Goal: Use online tool/utility: Utilize a website feature to perform a specific function

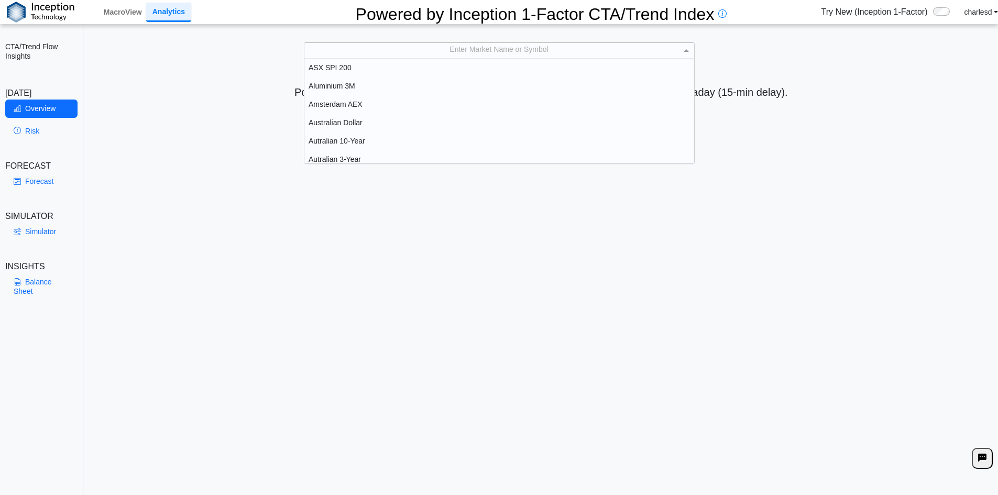
click at [376, 47] on div "Enter Market Name or Symbol" at bounding box center [499, 50] width 390 height 15
click at [116, 5] on link "MacroView" at bounding box center [123, 12] width 47 height 18
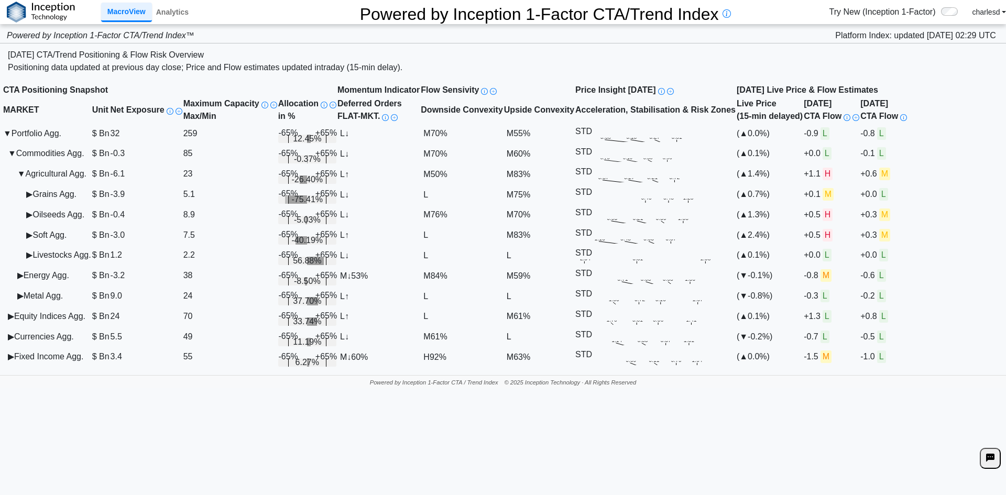
click at [523, 49] on div "[DATE] CTA/Trend Positioning & Flow Risk Overview" at bounding box center [503, 55] width 990 height 13
click at [38, 225] on td "▶ Oilseeds Agg." at bounding box center [47, 214] width 89 height 20
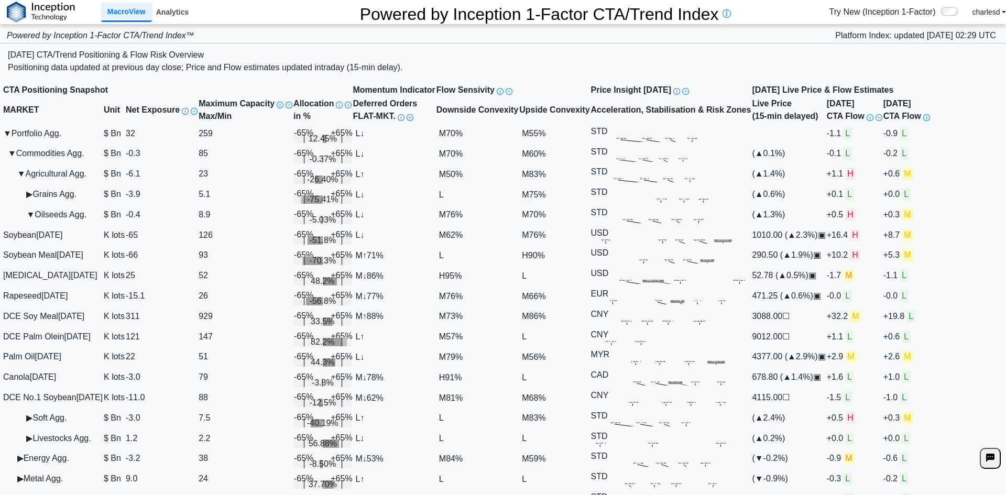
click at [171, 14] on link "Analytics" at bounding box center [172, 12] width 41 height 18
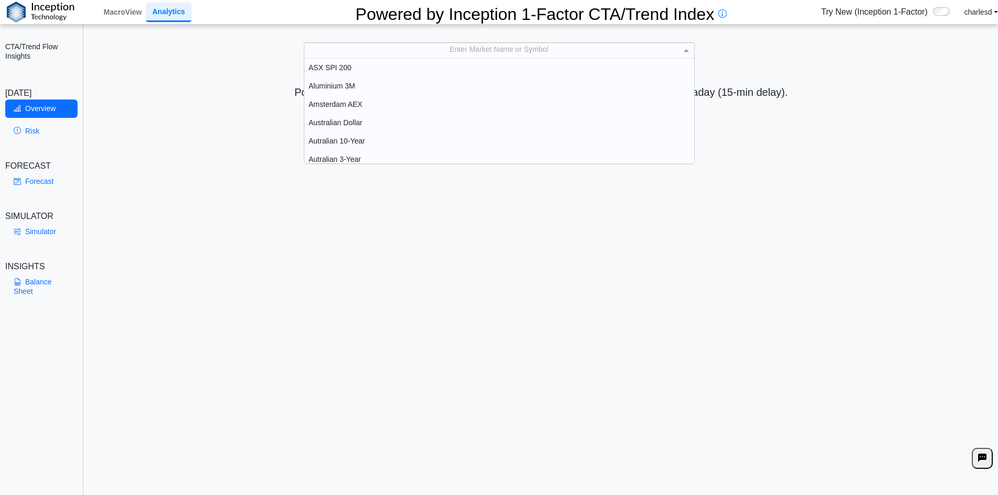
click at [450, 52] on div "Enter Market Name or Symbol" at bounding box center [499, 50] width 390 height 15
type input "****"
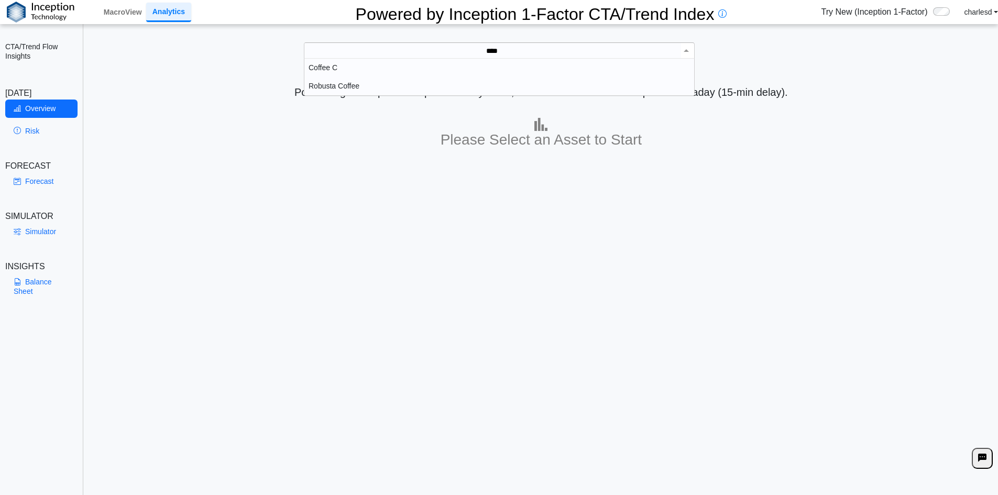
click at [365, 71] on div "Coffee C" at bounding box center [499, 68] width 390 height 18
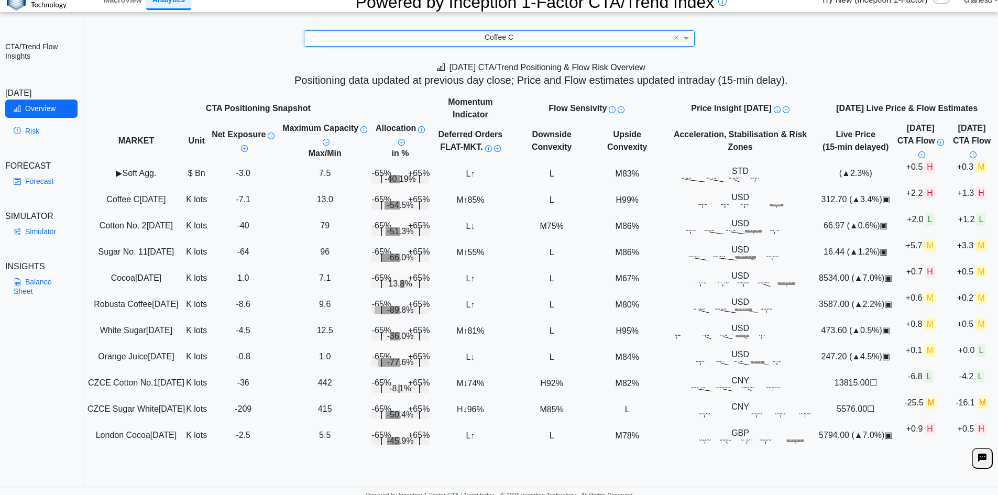
scroll to position [15, 0]
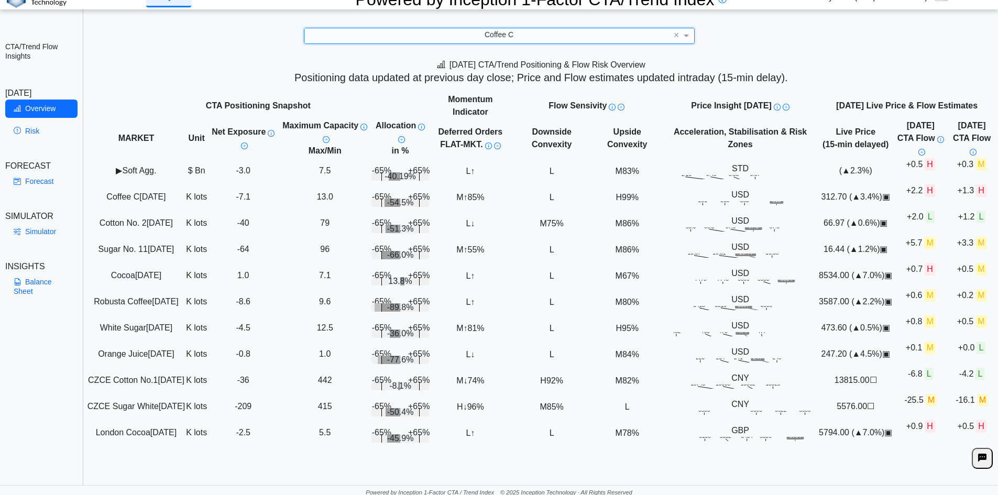
click at [450, 32] on div "Coffee C" at bounding box center [499, 35] width 390 height 15
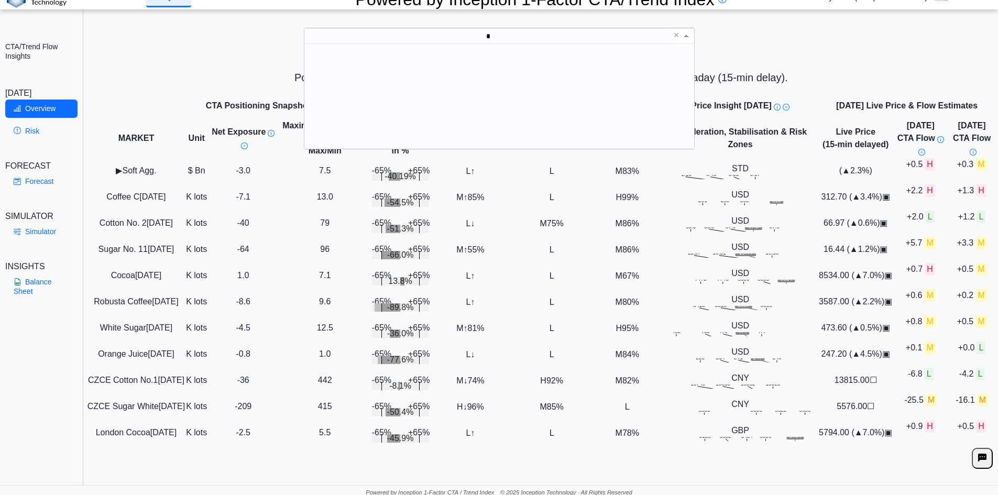
scroll to position [0, 0]
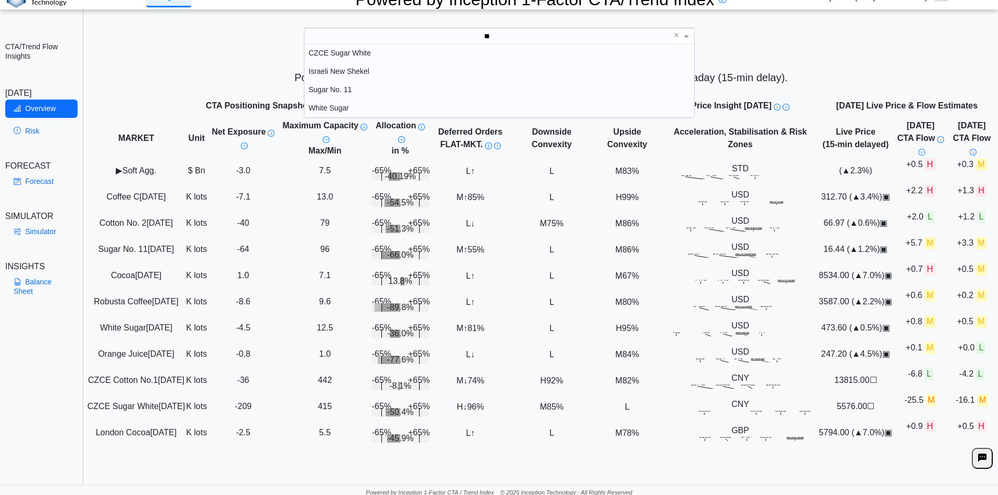
type input "***"
click at [351, 71] on div "Sugar No. 11" at bounding box center [499, 71] width 390 height 18
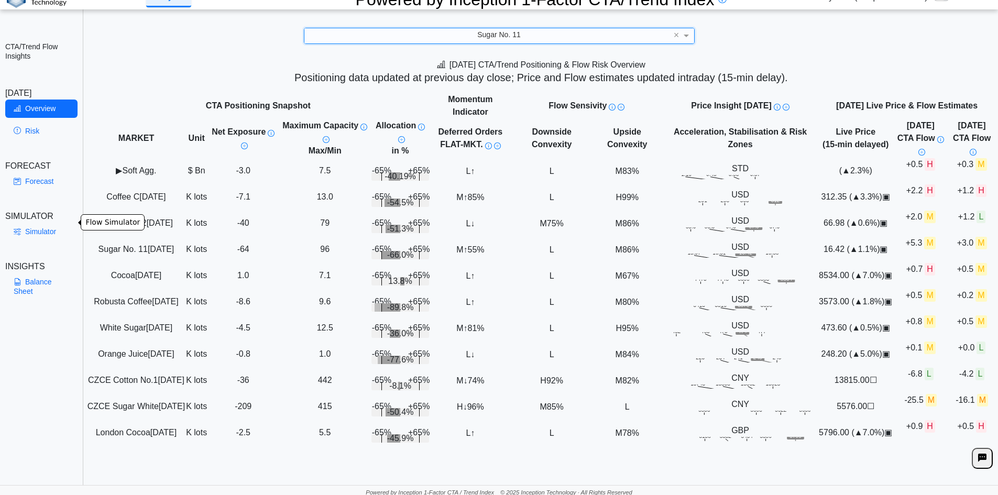
click at [34, 226] on link "Simulator" at bounding box center [41, 232] width 72 height 18
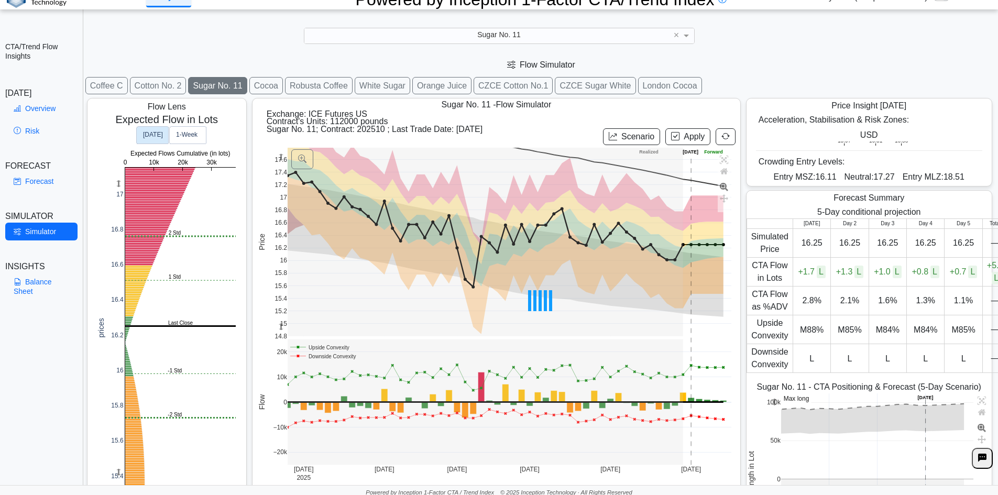
scroll to position [17, 0]
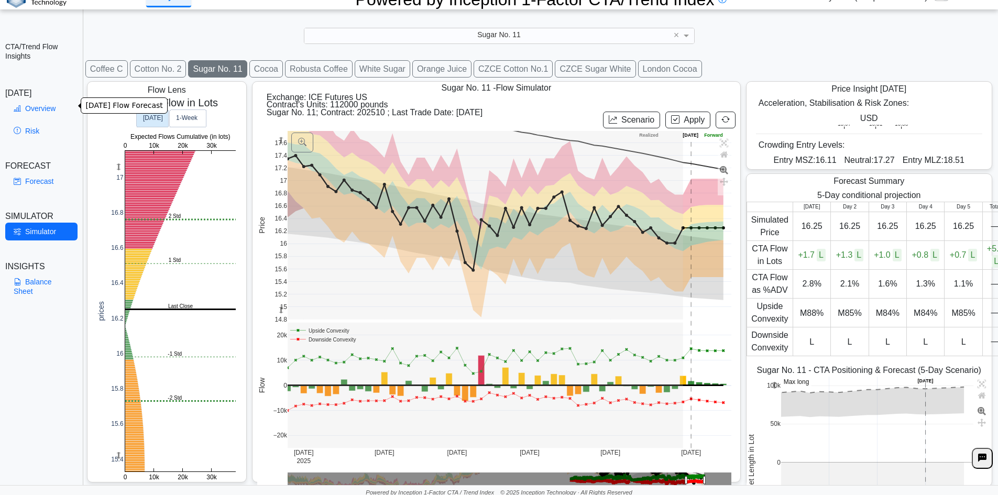
click at [32, 105] on link "Overview" at bounding box center [41, 109] width 72 height 18
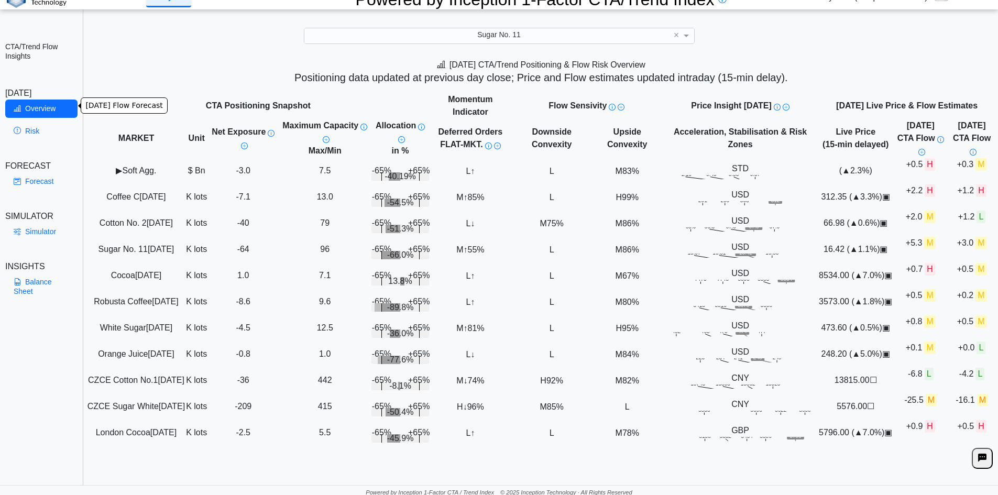
scroll to position [0, 0]
click at [32, 273] on link "Balance Sheet" at bounding box center [41, 286] width 72 height 27
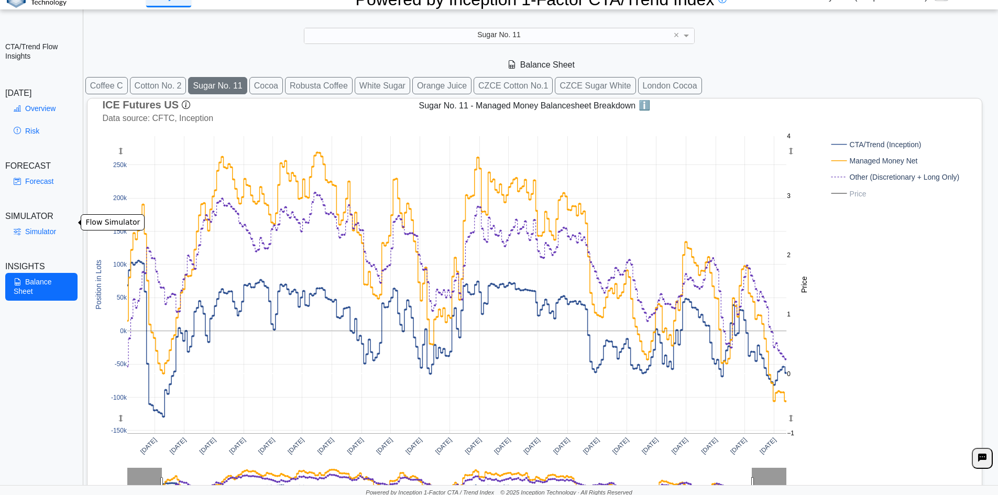
click at [37, 225] on link "Simulator" at bounding box center [41, 232] width 72 height 18
click at [32, 105] on link "Overview" at bounding box center [41, 109] width 72 height 18
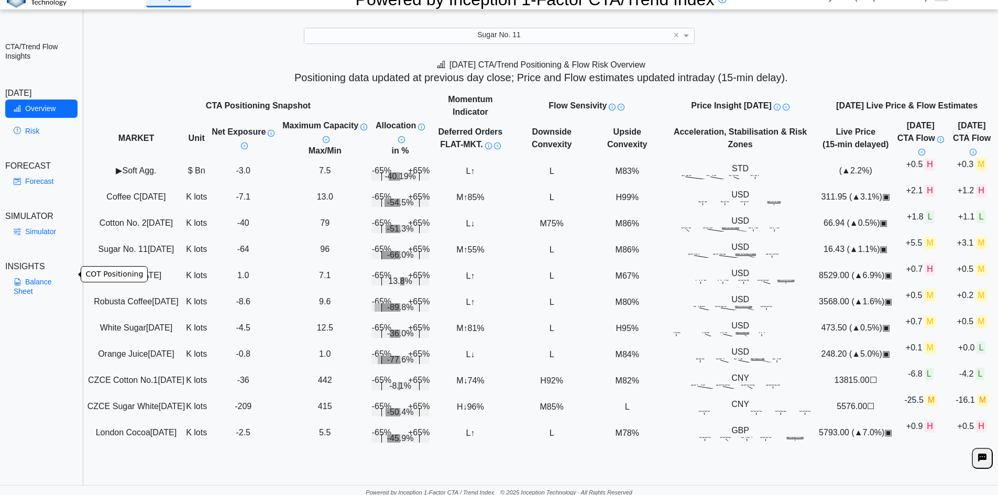
click at [34, 273] on link "Balance Sheet" at bounding box center [41, 286] width 72 height 27
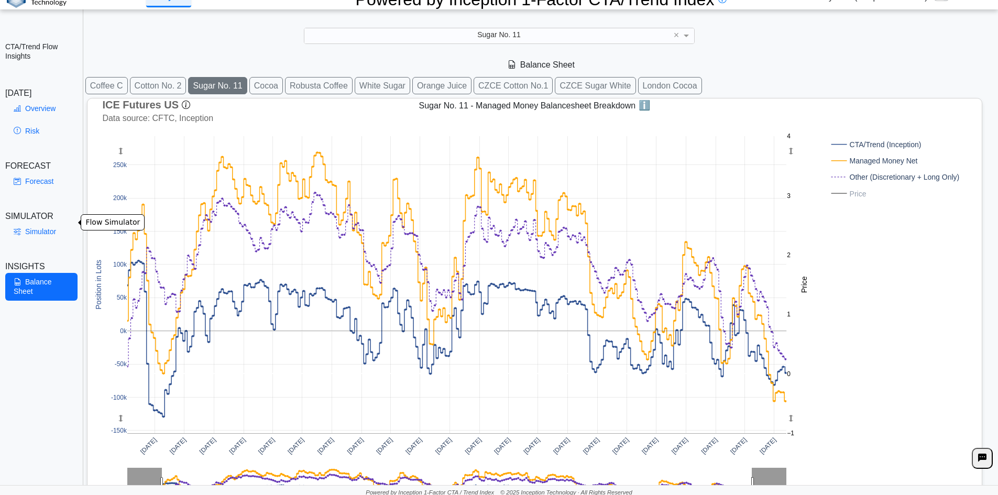
click at [45, 223] on link "Simulator" at bounding box center [41, 232] width 72 height 18
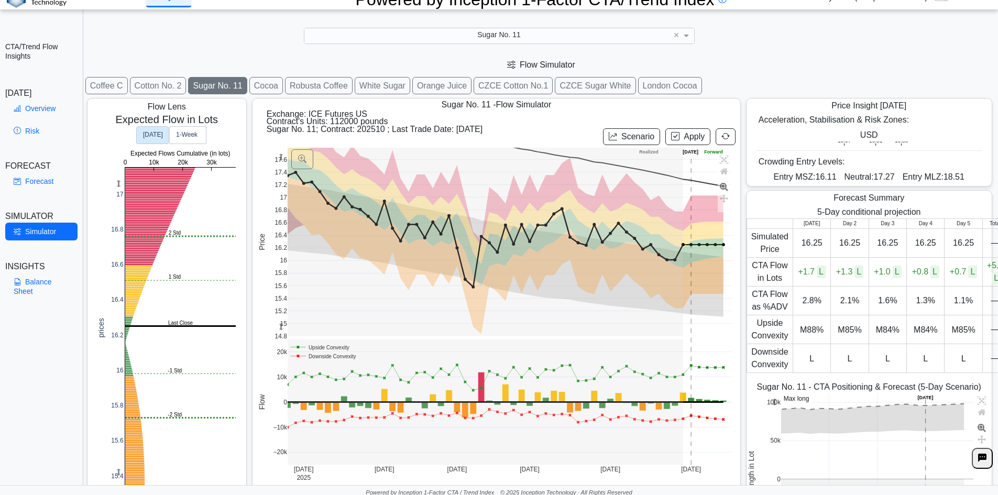
drag, startPoint x: 279, startPoint y: 144, endPoint x: 283, endPoint y: 189, distance: 45.2
click at [283, 189] on div "Flow Lens Expected Flow in Lots 0 10k 20k 30k 15.4 15.6 15.8 16 16.2 16.4 16.6 …" at bounding box center [541, 300] width 914 height 411
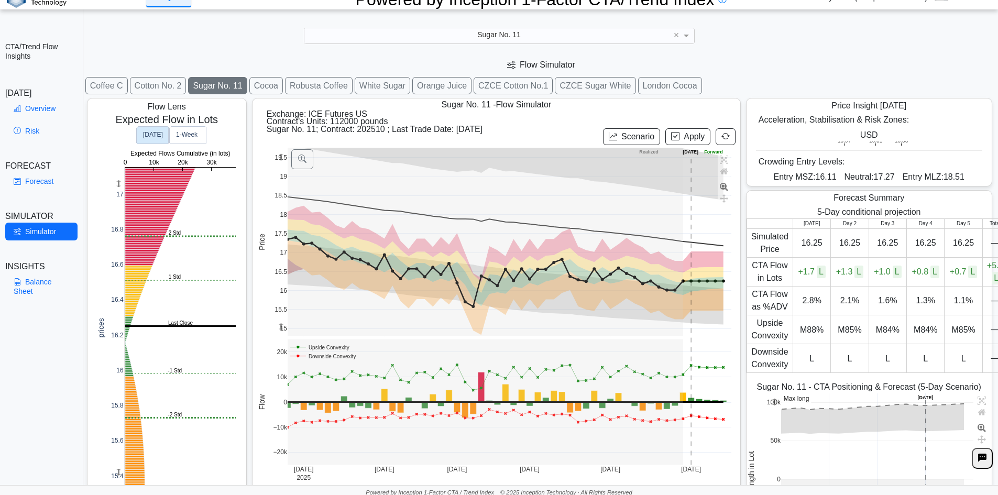
drag, startPoint x: 279, startPoint y: 146, endPoint x: 285, endPoint y: 222, distance: 75.7
click at [285, 222] on g at bounding box center [510, 242] width 466 height 210
click at [40, 104] on link "Overview" at bounding box center [41, 109] width 72 height 18
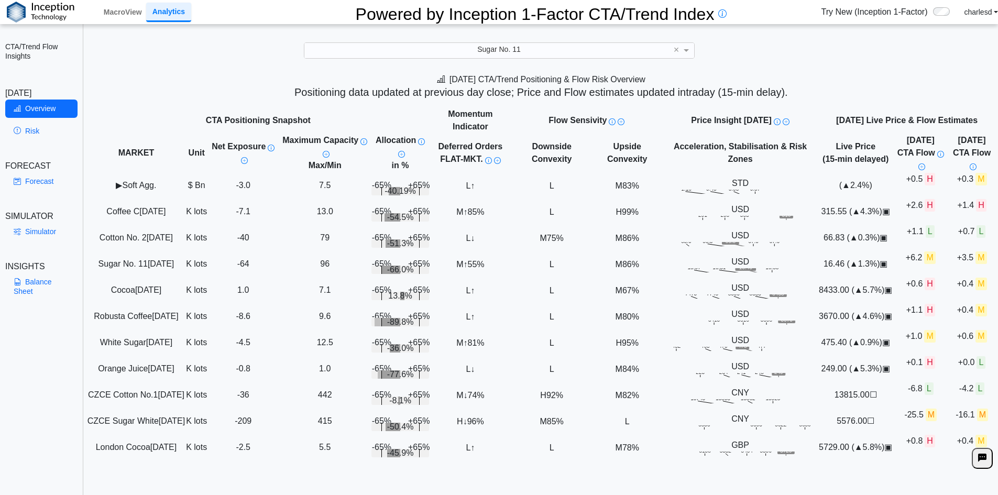
scroll to position [15, 0]
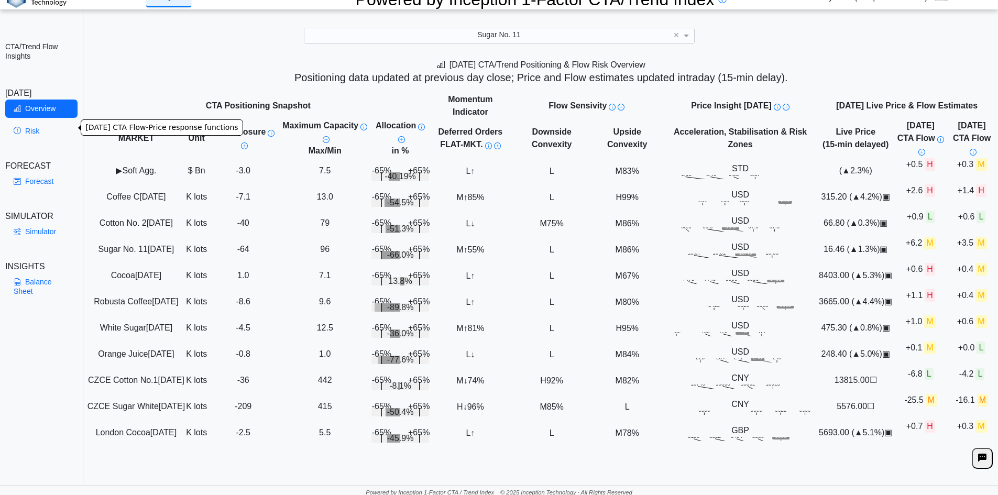
click at [20, 127] on icon at bounding box center [17, 131] width 7 height 8
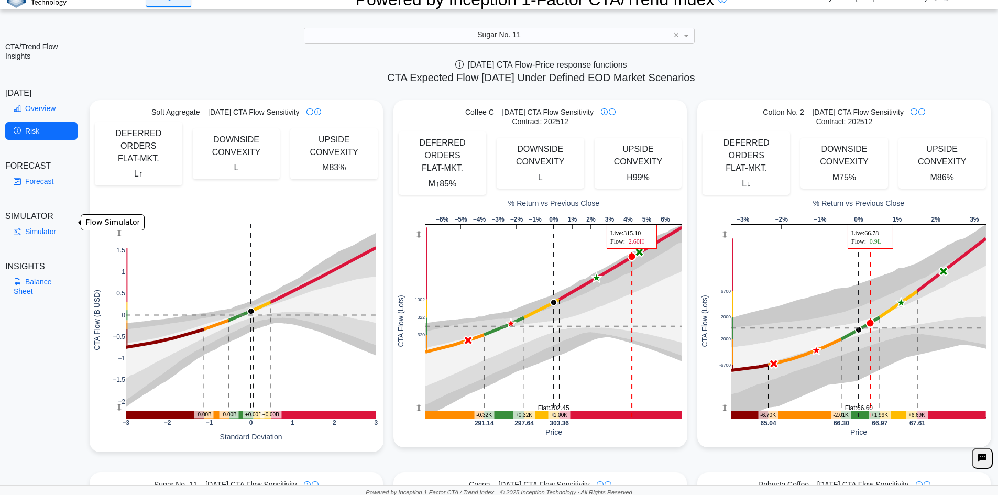
click at [31, 227] on link "Simulator" at bounding box center [41, 232] width 72 height 18
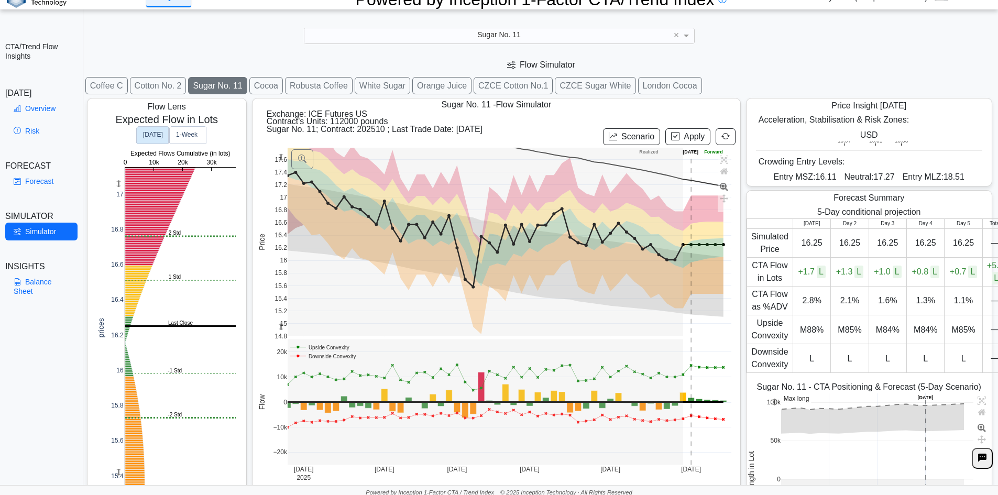
click at [107, 83] on button "Coffee C" at bounding box center [106, 85] width 42 height 17
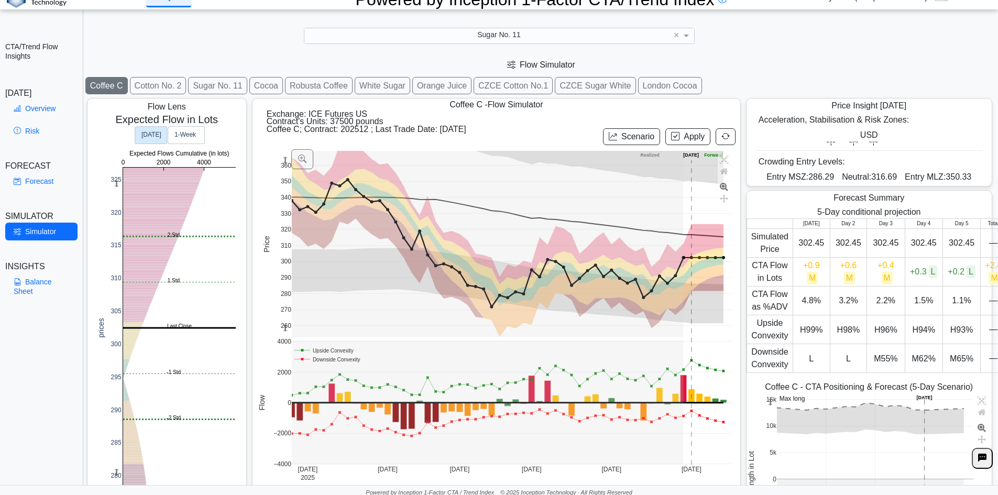
click at [683, 58] on div "Flow Simulator" at bounding box center [541, 64] width 914 height 21
